Goal: Complete application form: Complete application form

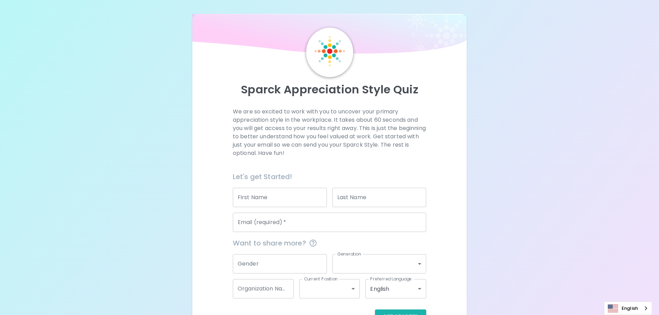
click at [292, 194] on input "First Name" at bounding box center [280, 197] width 94 height 19
type input "[PERSON_NAME]"
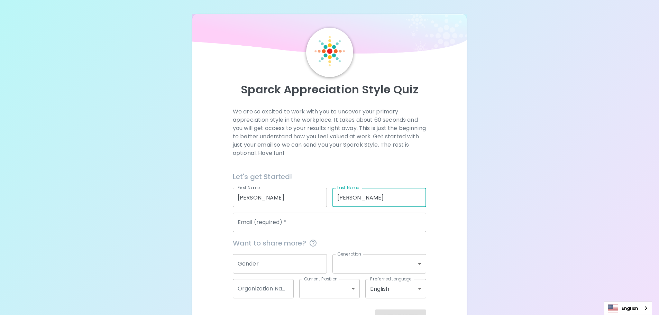
type input "[PERSON_NAME]"
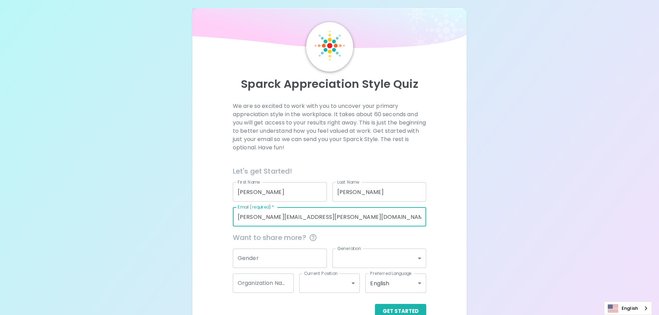
scroll to position [23, 0]
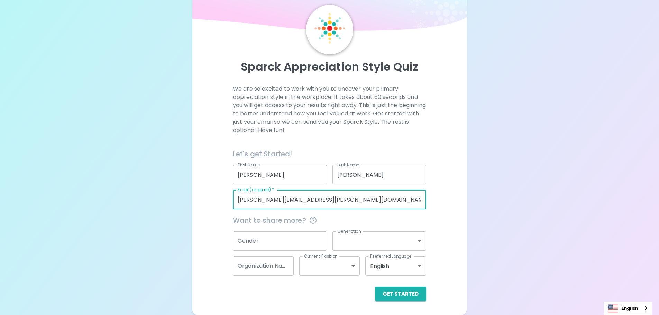
type input "[PERSON_NAME][EMAIL_ADDRESS][PERSON_NAME][DOMAIN_NAME]"
click at [401, 299] on button "Get Started" at bounding box center [400, 294] width 51 height 15
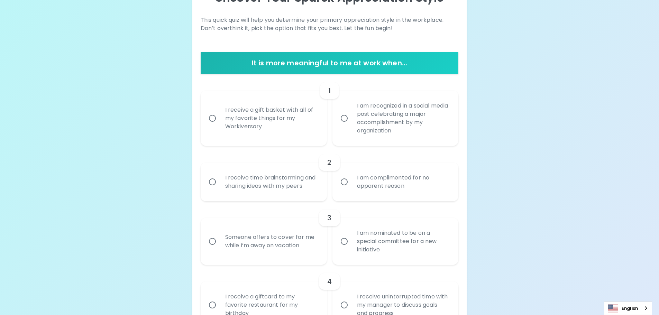
scroll to position [92, 0]
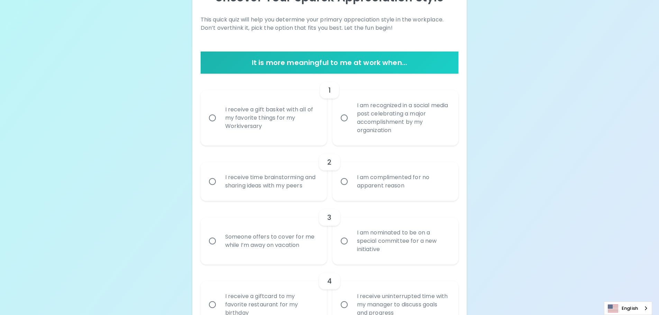
click at [292, 112] on div "I receive a gift basket with all of my favorite things for my Workiversary" at bounding box center [271, 118] width 103 height 42
click at [220, 112] on input "I receive a gift basket with all of my favorite things for my Workiversary" at bounding box center [212, 118] width 15 height 15
radio input "true"
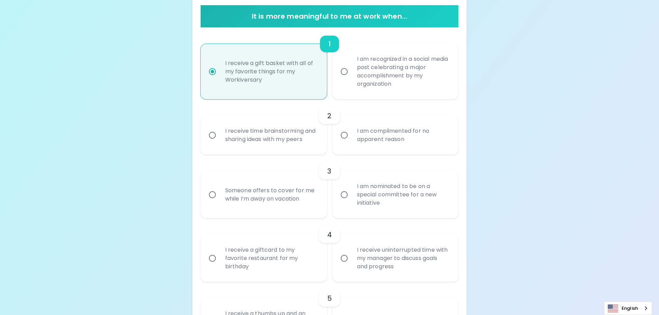
scroll to position [147, 0]
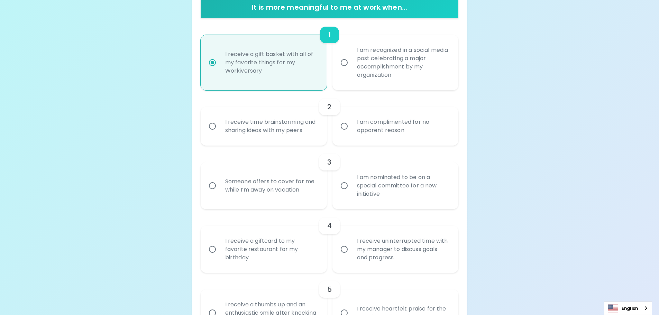
click at [299, 119] on div "I receive time brainstorming and sharing ideas with my peers" at bounding box center [271, 126] width 103 height 33
click at [220, 119] on input "I receive time brainstorming and sharing ideas with my peers" at bounding box center [212, 126] width 15 height 15
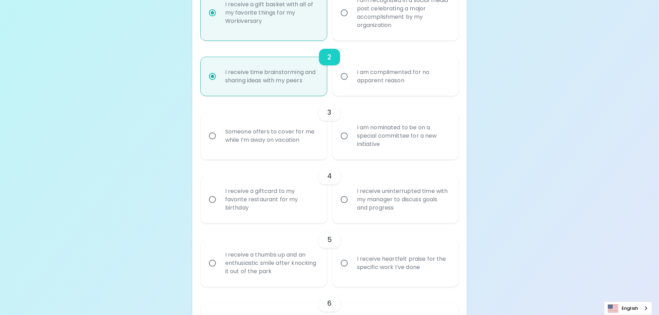
scroll to position [203, 0]
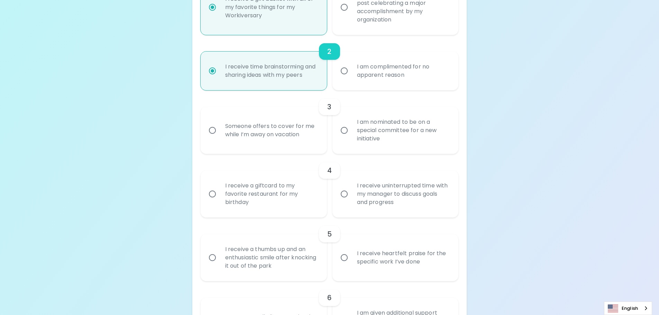
radio input "true"
click at [381, 140] on div "I am nominated to be on a special committee for a new initiative" at bounding box center [402, 131] width 103 height 42
click at [351, 138] on input "I am nominated to be on a special committee for a new initiative" at bounding box center [344, 130] width 15 height 15
radio input "false"
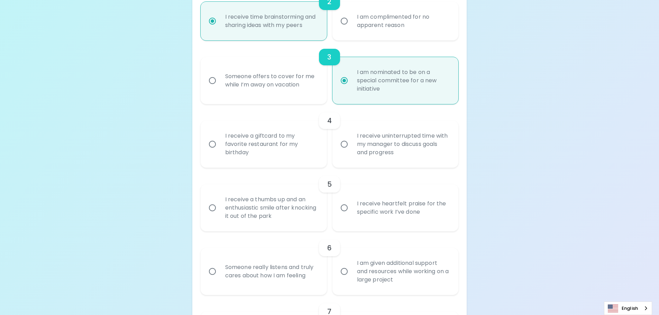
scroll to position [258, 0]
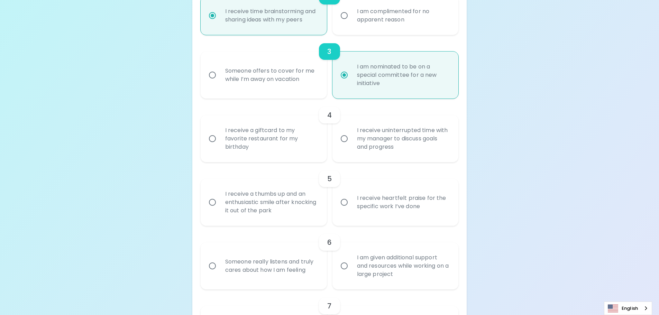
radio input "true"
click at [254, 141] on div "I receive a giftcard to my favorite restaurant for my birthday" at bounding box center [271, 139] width 103 height 42
click at [220, 141] on input "I receive a giftcard to my favorite restaurant for my birthday" at bounding box center [212, 138] width 15 height 15
radio input "false"
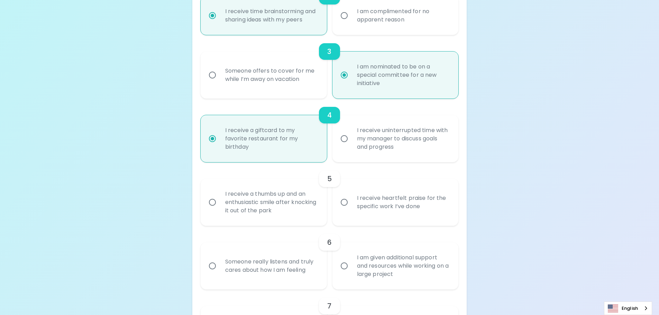
scroll to position [313, 0]
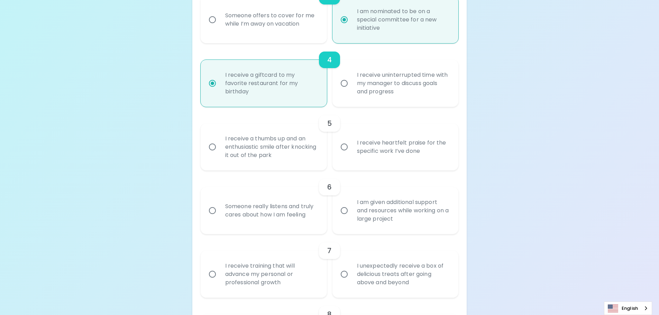
radio input "true"
click at [284, 161] on div "I receive a thumbs up and an enthusiastic smile after knocking it out of the pa…" at bounding box center [271, 147] width 103 height 42
click at [220, 154] on input "I receive a thumbs up and an enthusiastic smile after knocking it out of the pa…" at bounding box center [212, 147] width 15 height 15
radio input "false"
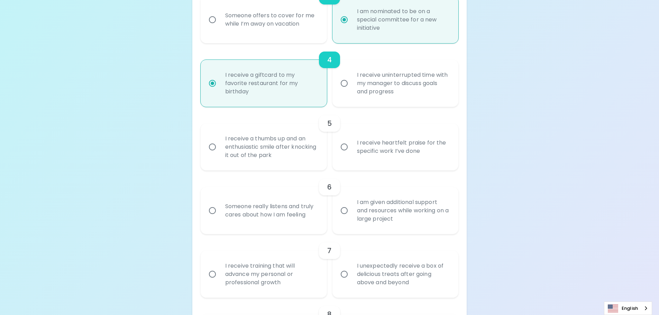
radio input "false"
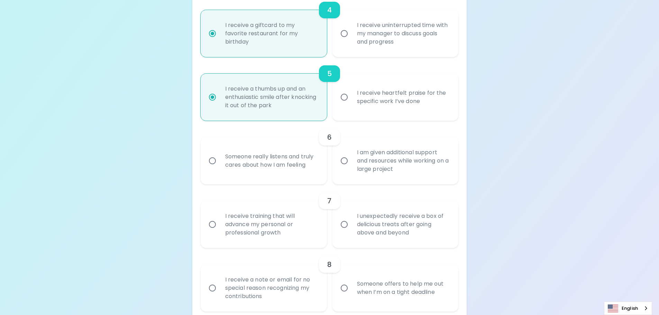
scroll to position [369, 0]
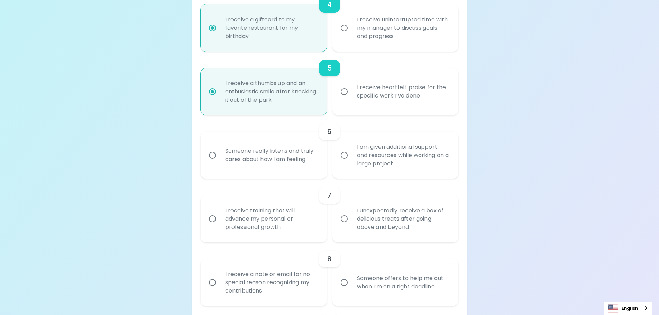
radio input "true"
click at [283, 156] on div "Someone really listens and truly cares about how I am feeling" at bounding box center [271, 155] width 103 height 33
click at [220, 156] on input "Someone really listens and truly cares about how I am feeling" at bounding box center [212, 155] width 15 height 15
radio input "false"
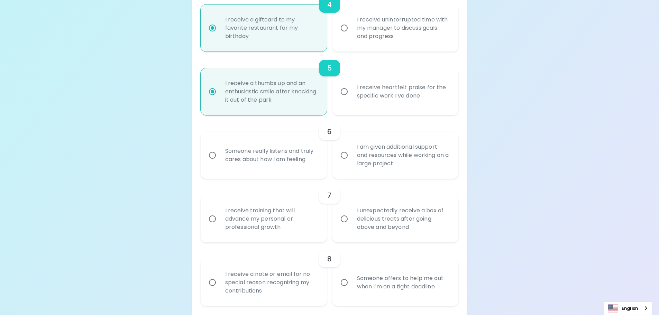
radio input "false"
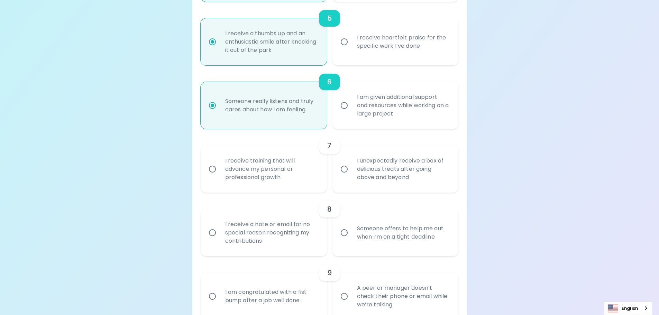
scroll to position [424, 0]
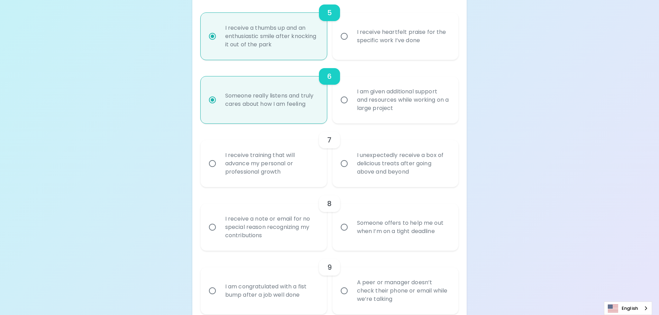
radio input "true"
click at [286, 171] on div "I receive training that will advance my personal or professional growth" at bounding box center [271, 164] width 103 height 42
click at [220, 171] on input "I receive training that will advance my personal or professional growth" at bounding box center [212, 163] width 15 height 15
radio input "false"
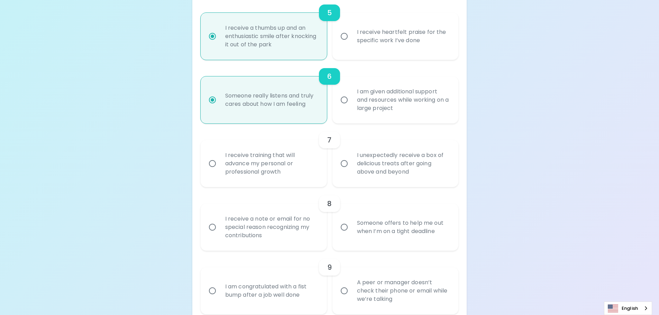
radio input "false"
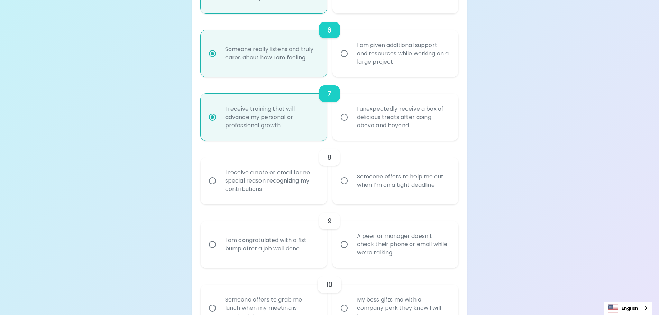
scroll to position [479, 0]
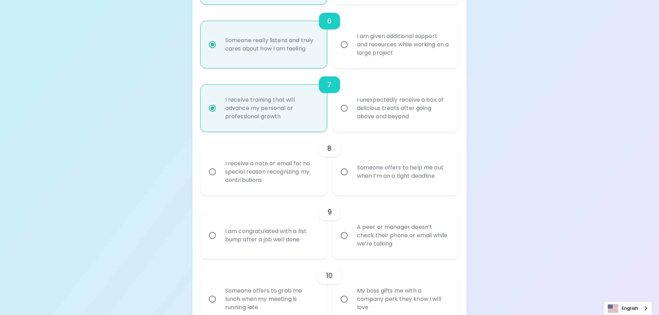
radio input "true"
click at [381, 180] on div "Someone offers to help me out when I’m on a tight deadline" at bounding box center [402, 171] width 103 height 33
click at [351, 179] on input "Someone offers to help me out when I’m on a tight deadline" at bounding box center [344, 172] width 15 height 15
radio input "false"
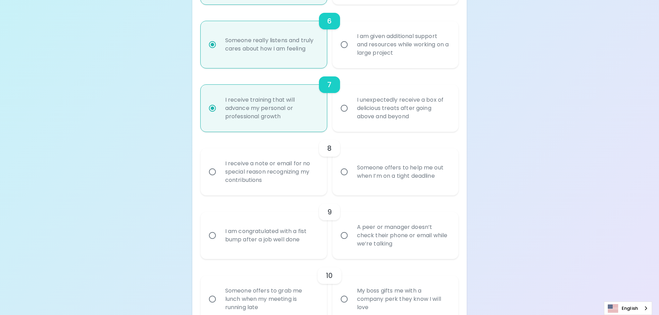
radio input "false"
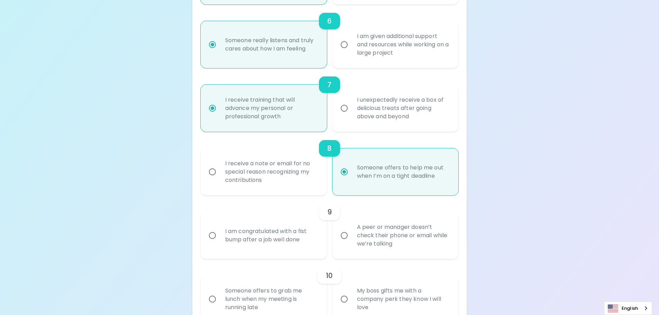
scroll to position [535, 0]
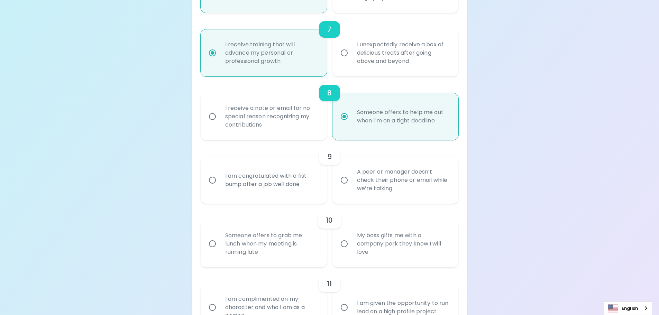
radio input "true"
click at [290, 122] on div "I receive a note or email for no special reason recognizing my contributions" at bounding box center [271, 117] width 103 height 42
click at [220, 122] on input "I receive a note or email for no special reason recognizing my contributions" at bounding box center [212, 116] width 15 height 15
radio input "false"
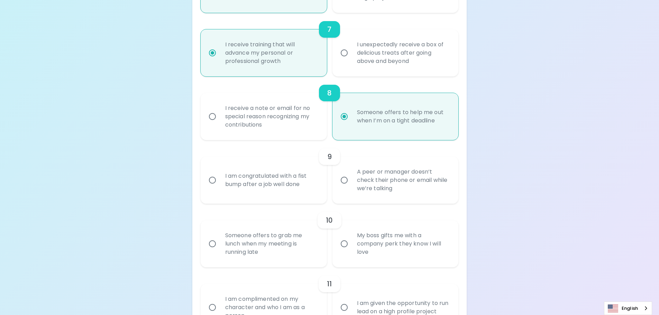
radio input "false"
radio input "true"
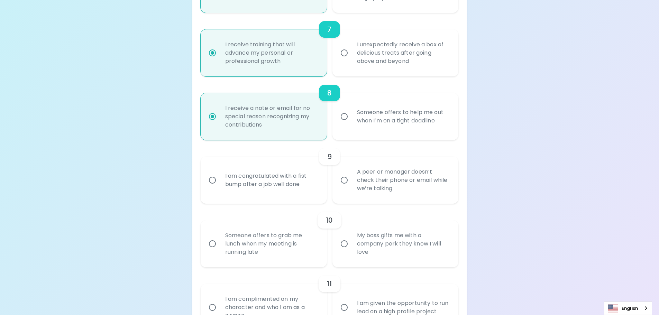
radio input "true"
click at [303, 181] on div "I am congratulated with a fist bump after a job well done" at bounding box center [271, 180] width 103 height 33
click at [220, 181] on input "I am congratulated with a fist bump after a job well done" at bounding box center [212, 180] width 15 height 15
radio input "false"
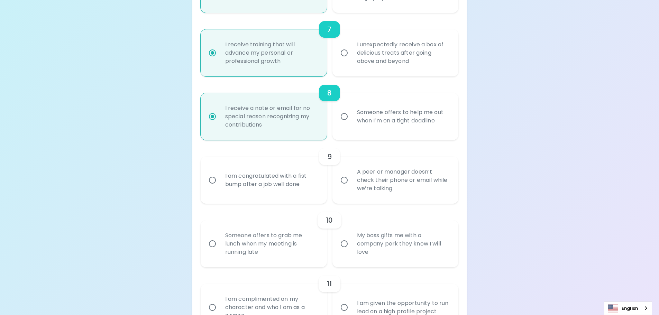
radio input "false"
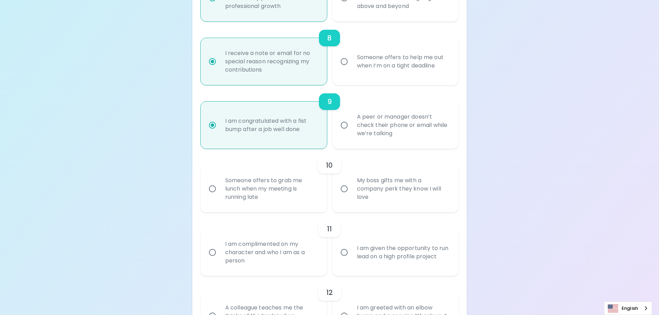
scroll to position [590, 0]
radio input "true"
click at [302, 188] on div "Someone offers to grab me lunch when my meeting is running late" at bounding box center [271, 189] width 103 height 42
click at [220, 188] on input "Someone offers to grab me lunch when my meeting is running late" at bounding box center [212, 188] width 15 height 15
radio input "false"
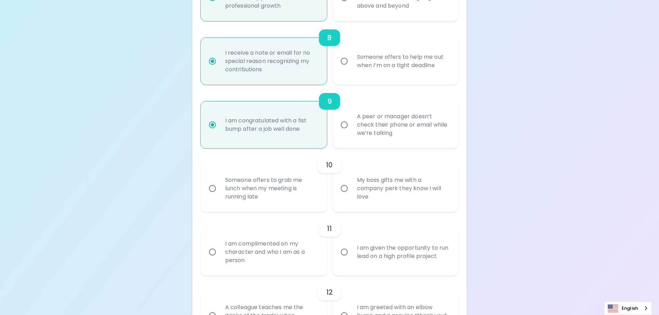
radio input "false"
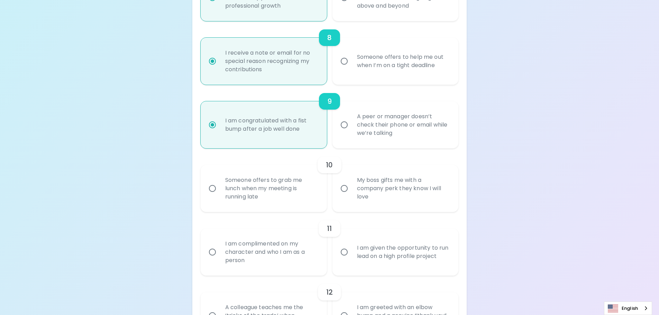
radio input "false"
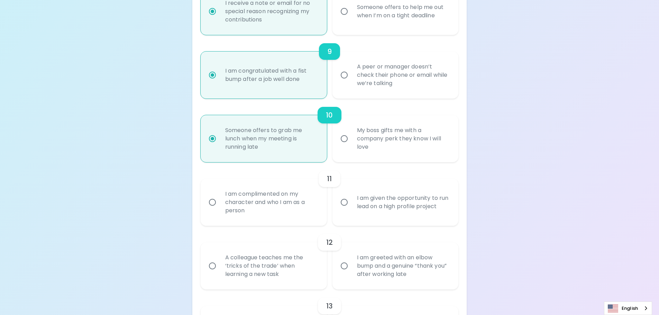
scroll to position [646, 0]
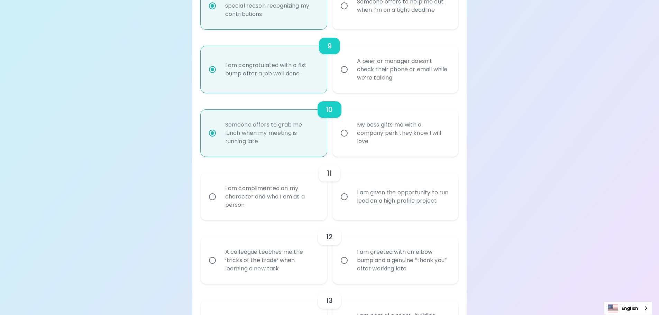
radio input "true"
click at [269, 191] on div "I am complimented on my character and who I am as a person" at bounding box center [271, 197] width 103 height 42
click at [220, 191] on input "I am complimented on my character and who I am as a person" at bounding box center [212, 197] width 15 height 15
radio input "false"
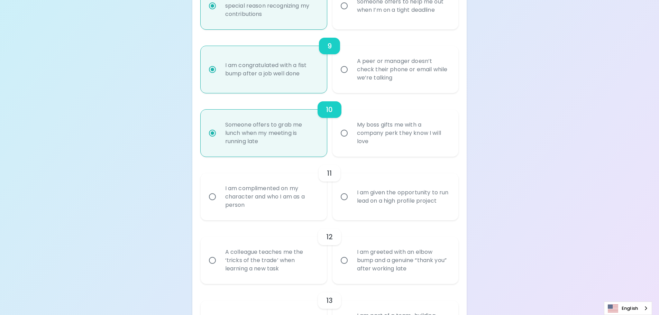
radio input "false"
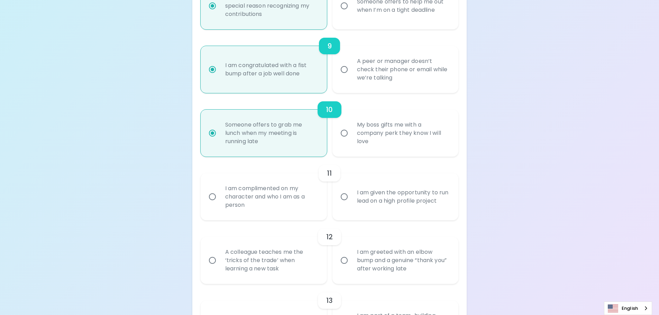
radio input "false"
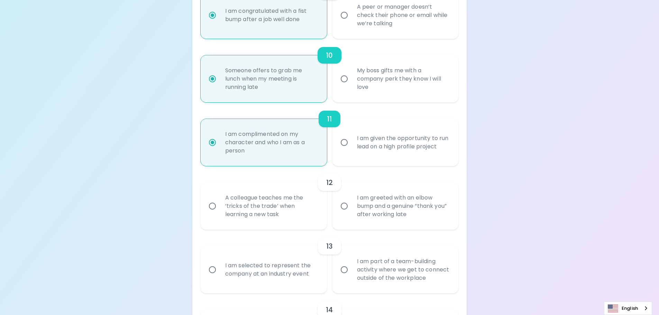
scroll to position [701, 0]
radio input "true"
click at [258, 216] on div "A colleague teaches me the ‘tricks of the trade’ when learning a new task" at bounding box center [271, 205] width 103 height 42
click at [220, 212] on input "A colleague teaches me the ‘tricks of the trade’ when learning a new task" at bounding box center [212, 205] width 15 height 15
radio input "false"
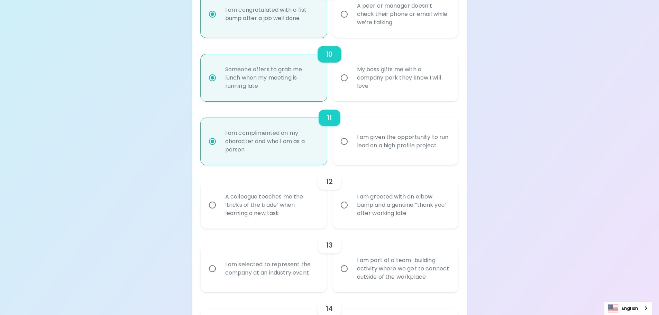
radio input "false"
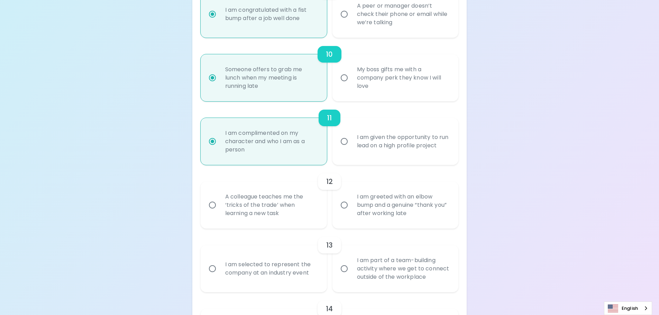
radio input "false"
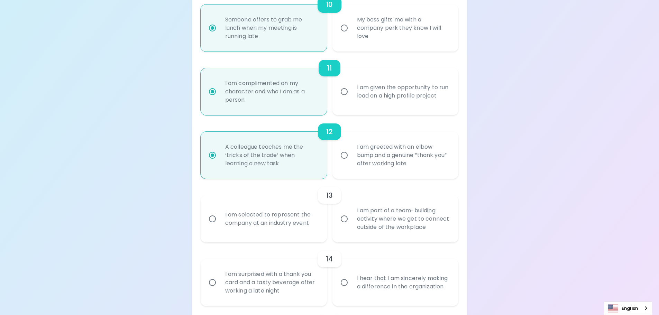
scroll to position [756, 0]
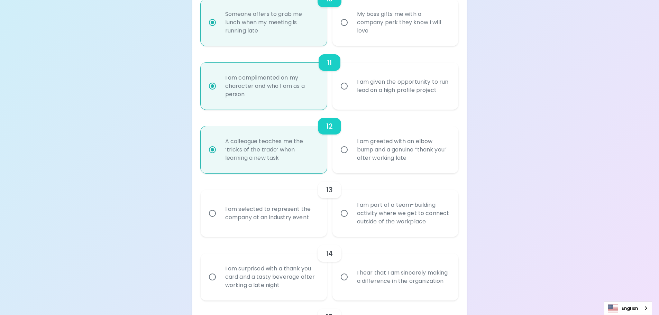
radio input "true"
click at [385, 214] on div "I am part of a team-building activity where we get to connect outside of the wo…" at bounding box center [402, 214] width 103 height 42
click at [351, 214] on input "I am part of a team-building activity where we get to connect outside of the wo…" at bounding box center [344, 213] width 15 height 15
radio input "false"
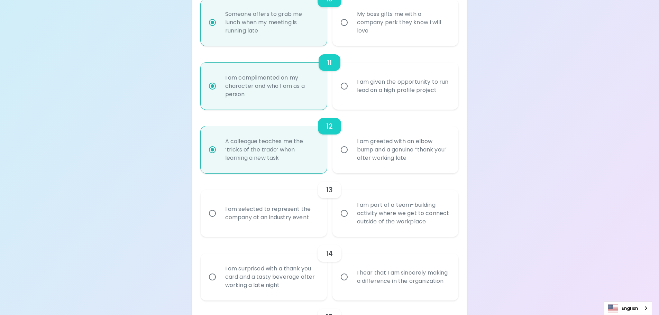
radio input "false"
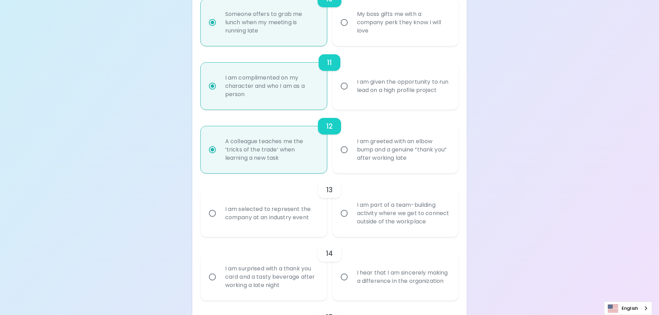
radio input "false"
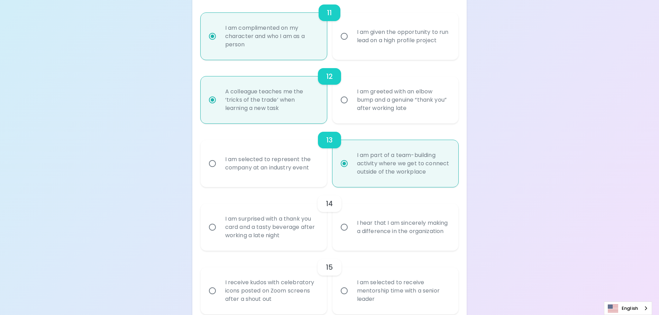
scroll to position [812, 0]
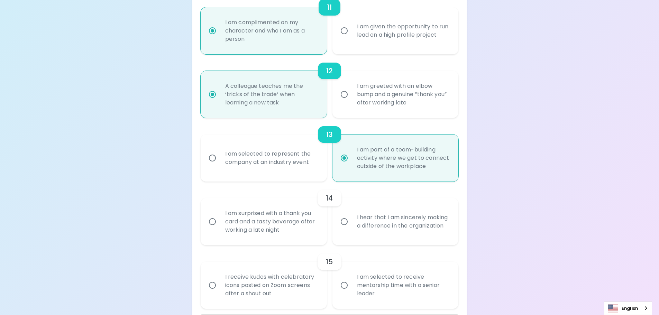
radio input "true"
click at [395, 212] on div "I hear that I am sincerely making a difference in the organization" at bounding box center [402, 221] width 103 height 33
click at [351, 214] on input "I hear that I am sincerely making a difference in the organization" at bounding box center [344, 221] width 15 height 15
radio input "false"
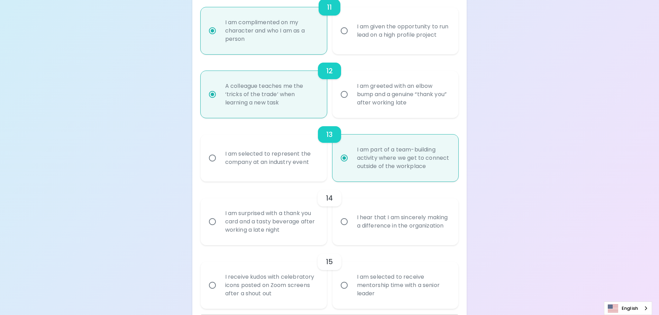
radio input "false"
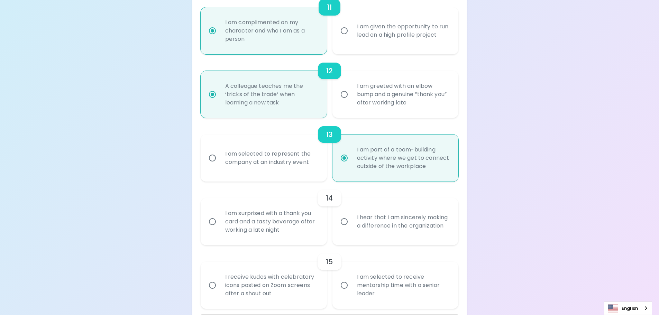
radio input "false"
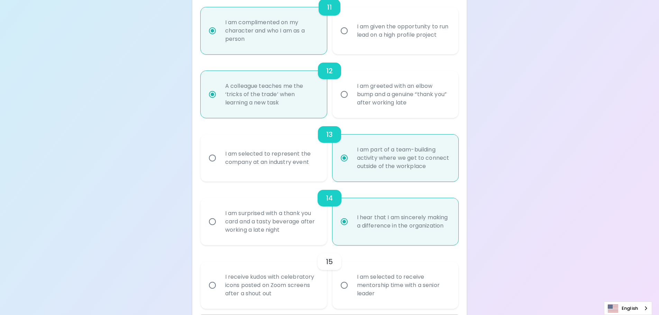
scroll to position [839, 0]
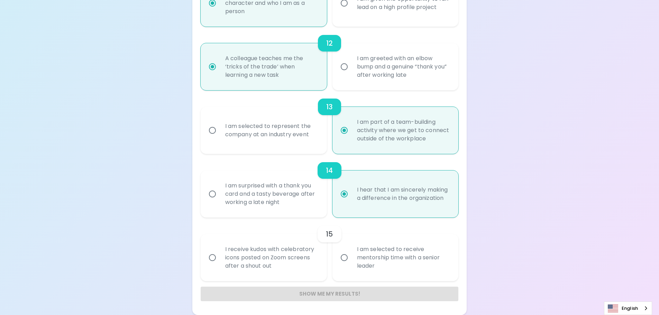
radio input "true"
click at [392, 273] on div "I am selected to receive mentorship time with a senior leader" at bounding box center [402, 258] width 103 height 42
click at [351, 265] on input "I am selected to receive mentorship time with a senior leader" at bounding box center [344, 257] width 15 height 15
radio input "false"
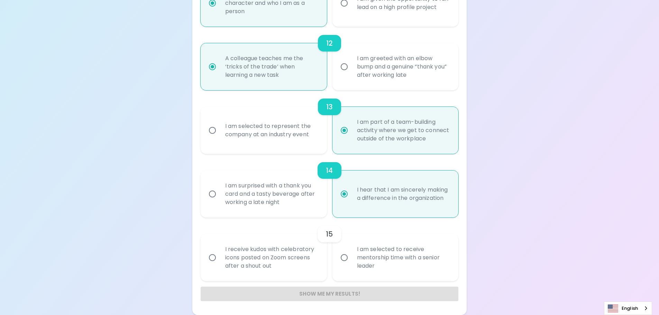
radio input "false"
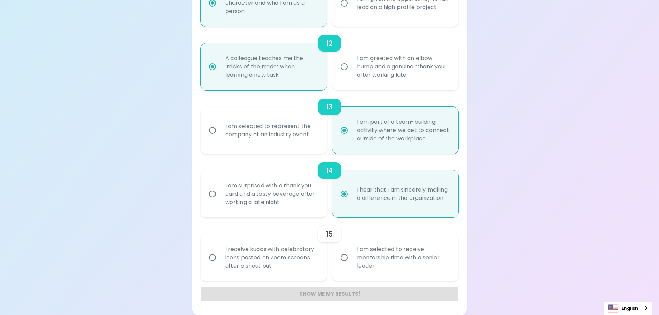
radio input "false"
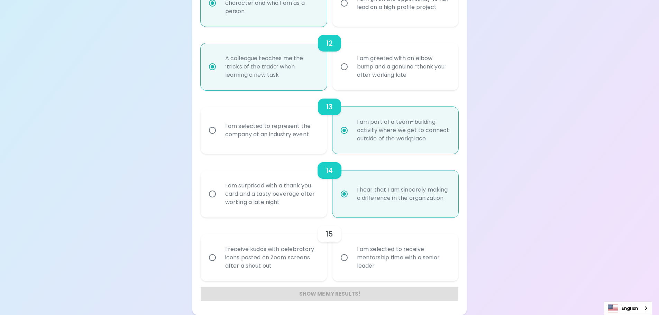
radio input "false"
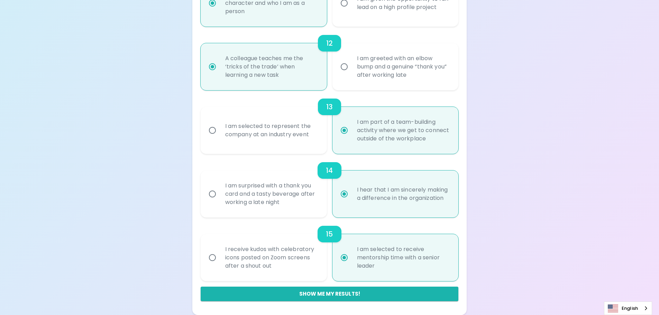
radio input "true"
click at [398, 289] on button "Show me my results!" at bounding box center [330, 294] width 258 height 15
radio input "false"
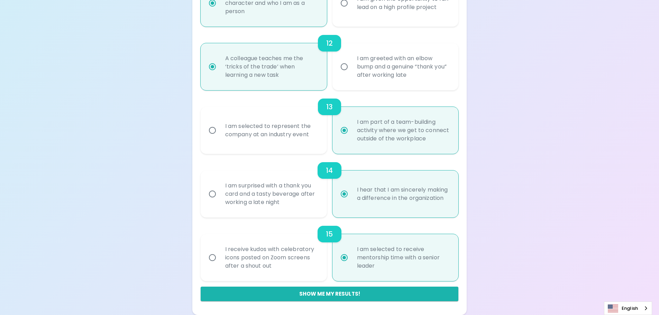
radio input "false"
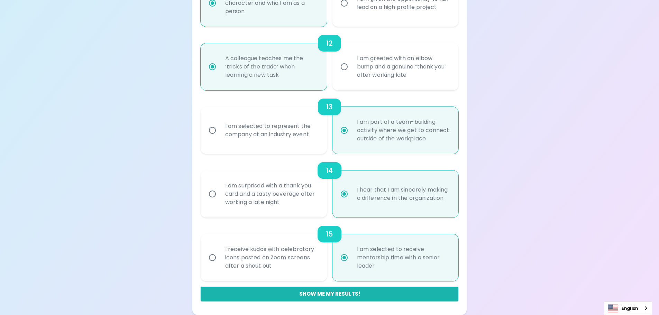
radio input "false"
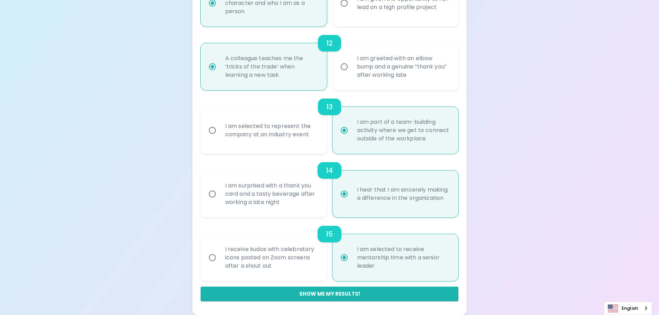
radio input "false"
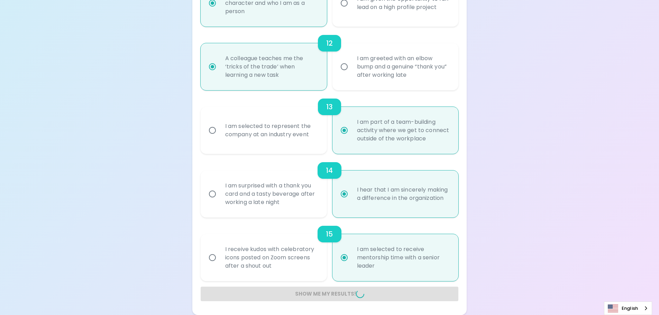
radio input "false"
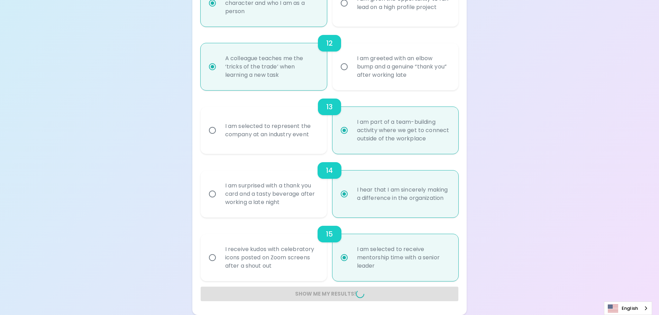
radio input "false"
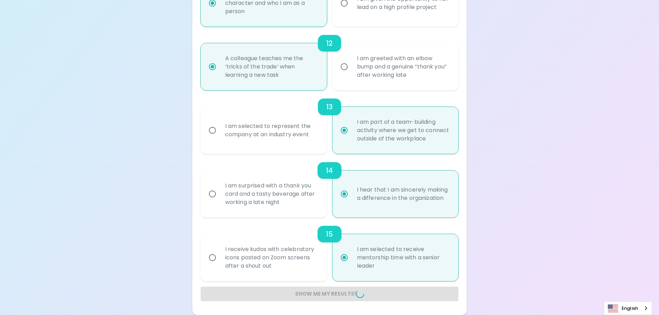
radio input "false"
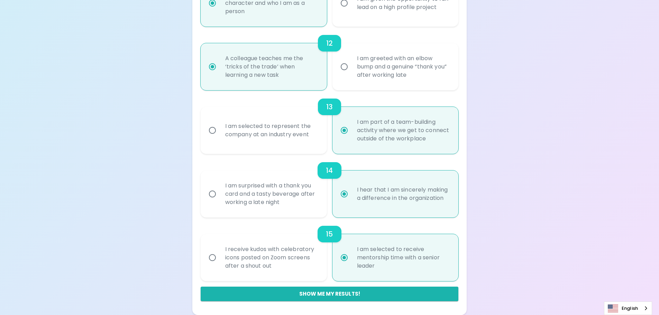
scroll to position [427, 0]
